Goal: Task Accomplishment & Management: Manage account settings

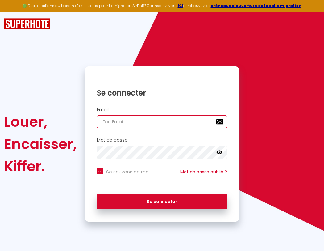
type input "s"
checkbox input "true"
type input "su"
checkbox input "true"
type input "sup"
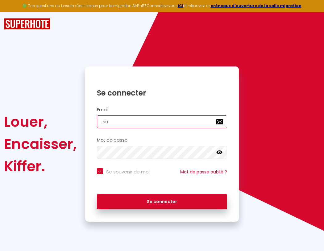
checkbox input "true"
type input "supe"
checkbox input "true"
type input "super"
checkbox input "true"
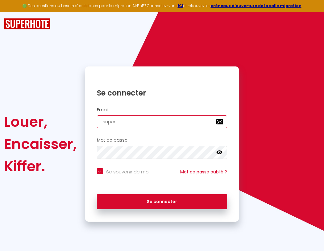
type input "superb"
checkbox input "true"
type input "superbo"
checkbox input "true"
type input "s"
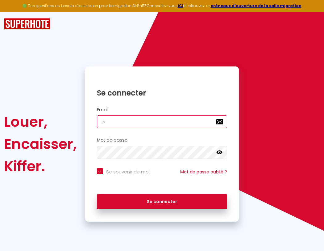
checkbox input "true"
type input "su"
checkbox input "true"
type input "sup"
checkbox input "true"
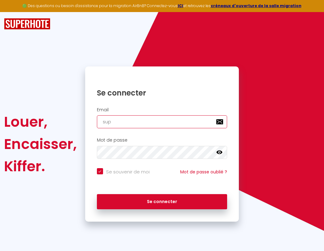
type input "supe"
checkbox input "true"
type input "super"
checkbox input "true"
type input "superb"
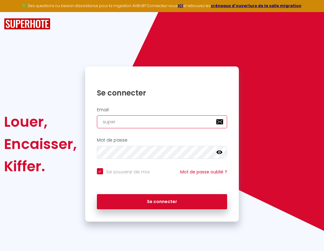
checkbox input "true"
type input "s"
checkbox input "true"
type input "superbo"
checkbox input "true"
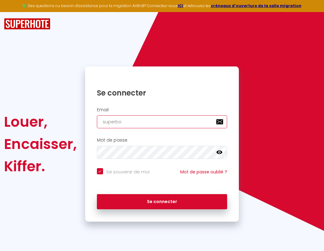
type input "superbor"
checkbox input "true"
type input "superbord"
checkbox input "true"
type input "superborde"
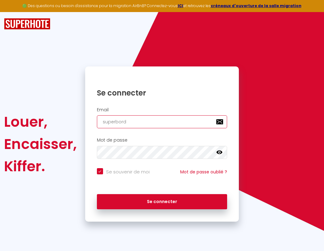
checkbox input "true"
type input "superbordea"
checkbox input "true"
type input "superbordeau"
checkbox input "true"
